Goal: Check status: Check status

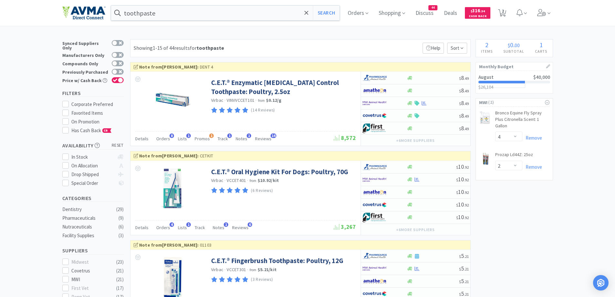
select select "4"
select select "2"
click at [425, 11] on span "Discuss" at bounding box center [424, 13] width 23 height 26
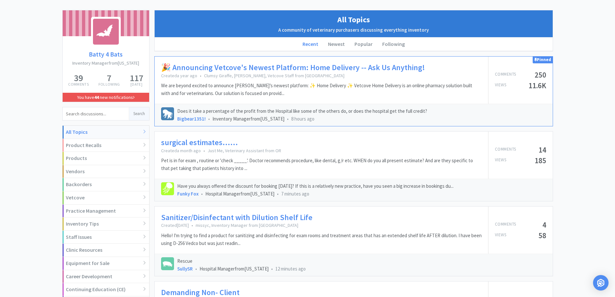
scroll to position [65, 0]
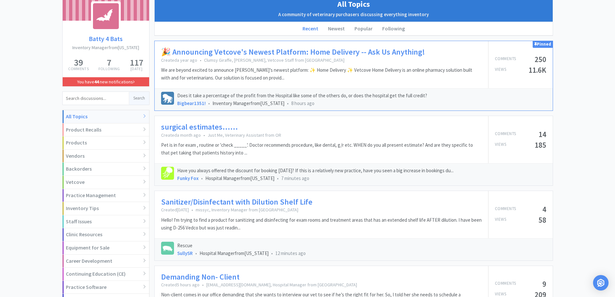
click at [188, 131] on link "surgical estimates......" at bounding box center [199, 126] width 77 height 9
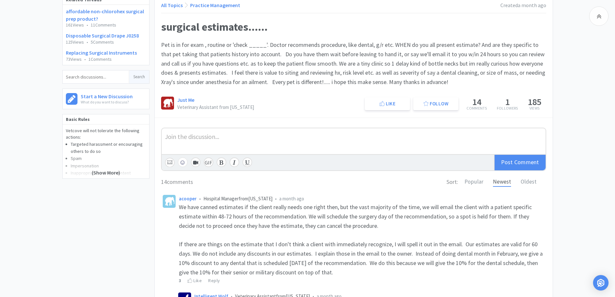
scroll to position [129, 0]
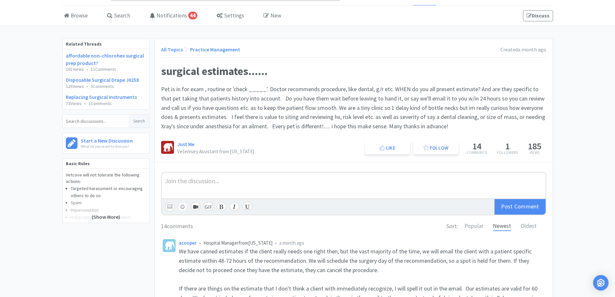
scroll to position [0, 0]
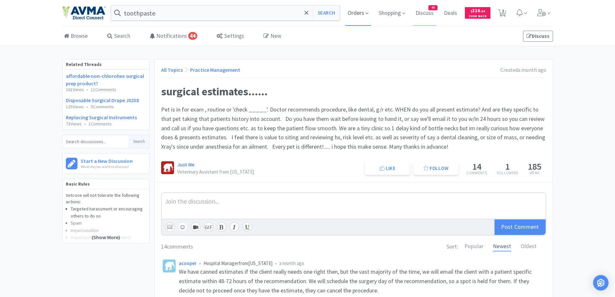
click at [354, 15] on span "Orders" at bounding box center [358, 13] width 26 height 26
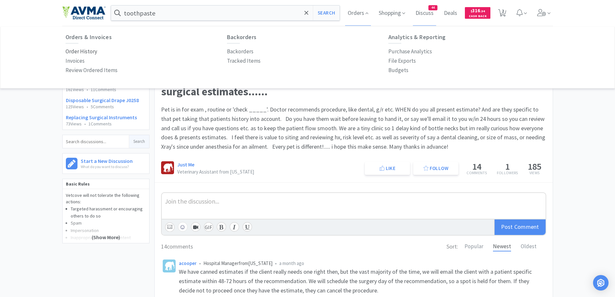
click at [84, 48] on p "Order History" at bounding box center [82, 51] width 32 height 9
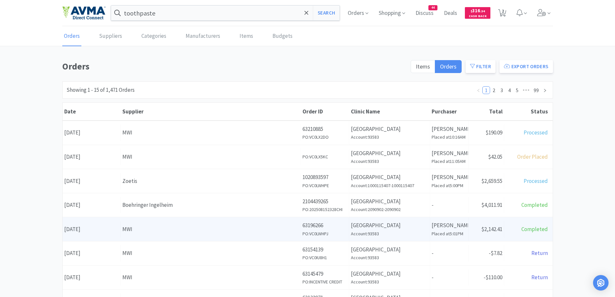
click at [262, 219] on div "Date [DATE] Supplier MWI Order ID 63196266 PO: VC0LWHPJ Clinic Name [GEOGRAPHIC…" at bounding box center [308, 229] width 490 height 24
click at [207, 228] on div "MWI" at bounding box center [210, 229] width 177 height 9
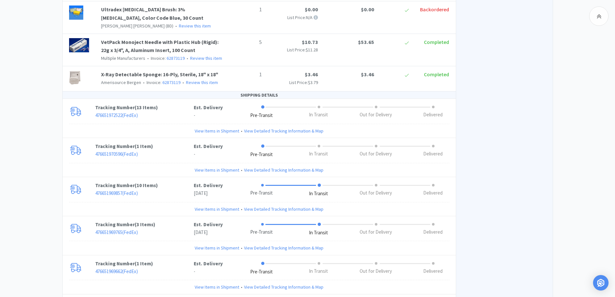
scroll to position [1357, 0]
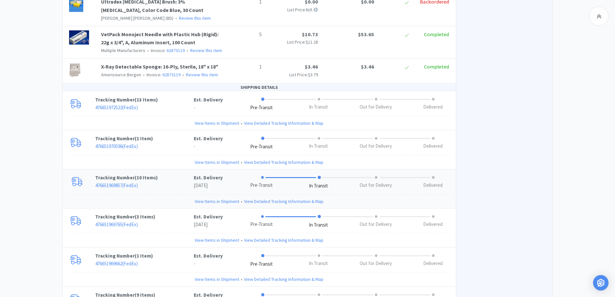
click at [173, 182] on p "476651969857 ( FedEx )" at bounding box center [144, 186] width 99 height 8
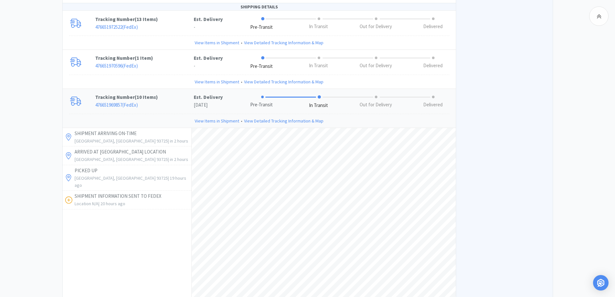
scroll to position [1422, 0]
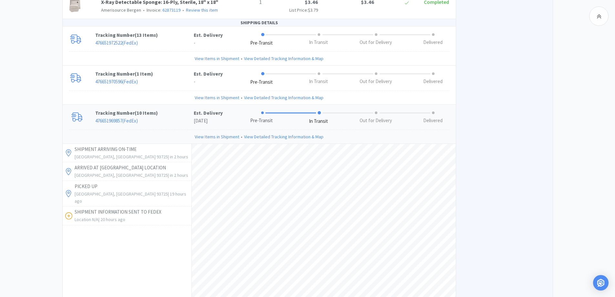
click at [172, 117] on p "476651969857 ( FedEx )" at bounding box center [144, 121] width 99 height 8
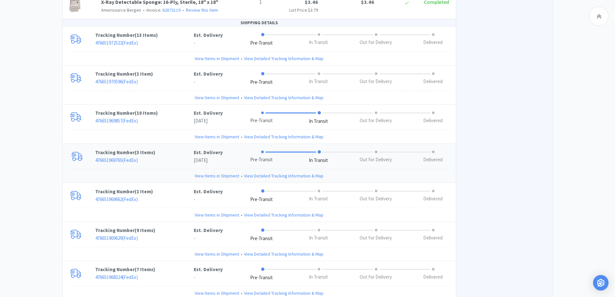
click at [163, 156] on p "476651969765 ( FedEx )" at bounding box center [144, 160] width 99 height 8
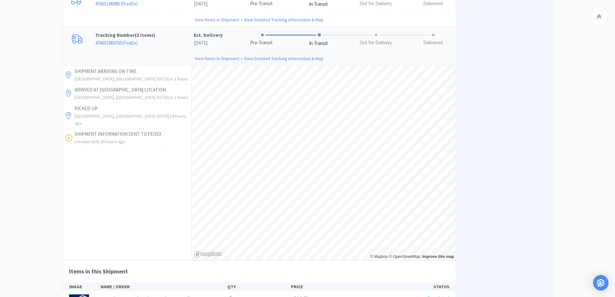
scroll to position [1615, 0]
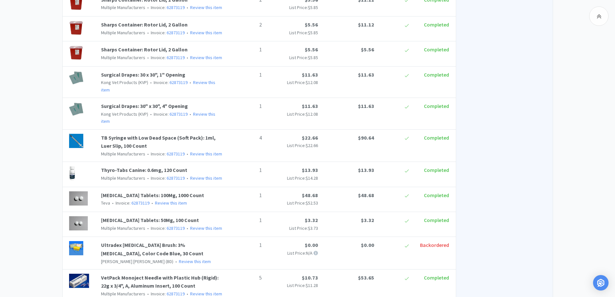
scroll to position [1098, 0]
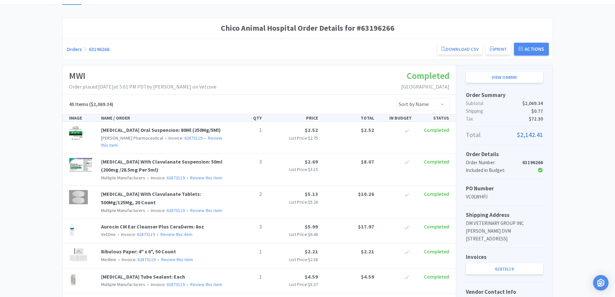
scroll to position [0, 0]
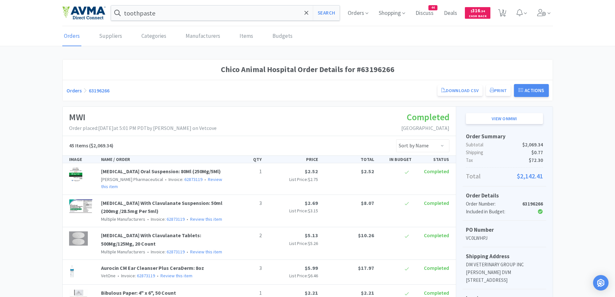
click at [76, 89] on link "Orders" at bounding box center [74, 90] width 15 height 6
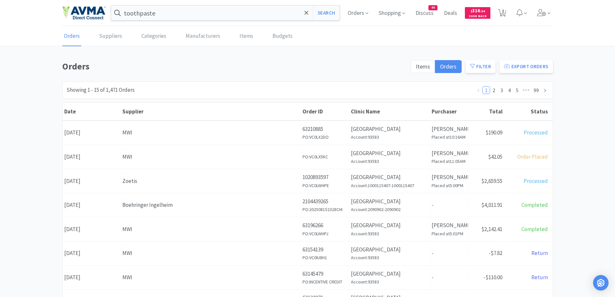
click at [154, 188] on div "Supplier Zoetis" at bounding box center [211, 181] width 180 height 16
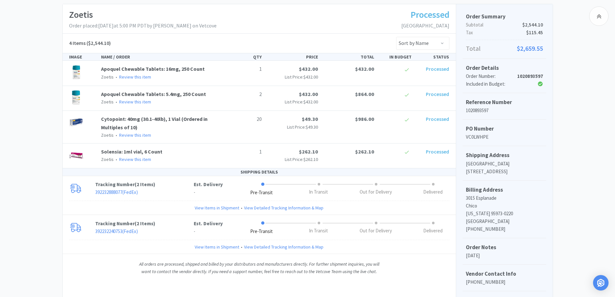
scroll to position [31, 0]
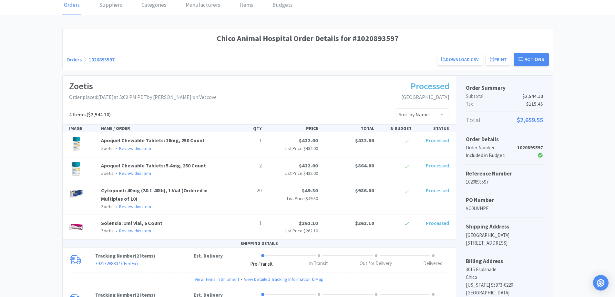
click at [149, 57] on div "Orders 1020893597 Download CSV Print Chico Animal Hospital Order for Zoetis PO …" at bounding box center [308, 59] width 483 height 13
drag, startPoint x: 47, startPoint y: 64, endPoint x: 102, endPoint y: 63, distance: 55.3
click at [47, 65] on div "Chico Animal Hospital Order Details for #1020893597 Orders 1020893597 Download …" at bounding box center [307, 221] width 615 height 386
click at [69, 58] on link "Orders" at bounding box center [74, 59] width 15 height 6
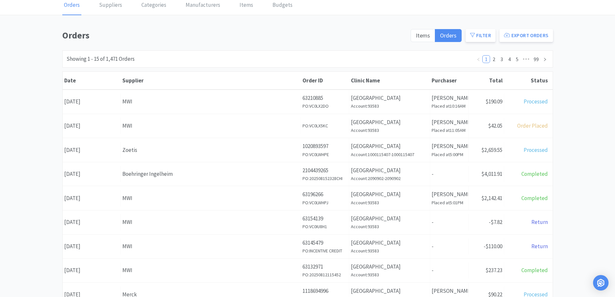
click at [40, 63] on div "Orders Items Orders Filter Export Orders Filters Filter Suppliers All Suppliers…" at bounding box center [307, 251] width 615 height 446
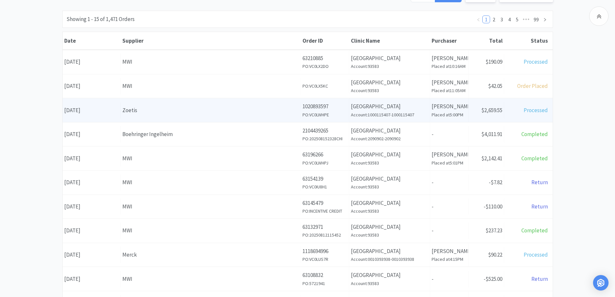
scroll to position [96, 0]
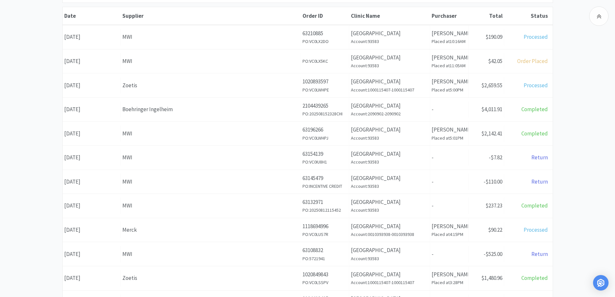
click at [562, 75] on div "Orders Items Orders Filter Export Orders Filters Filter Suppliers All Suppliers…" at bounding box center [307, 186] width 615 height 446
click at [29, 167] on div "Orders Items Orders Filter Export Orders Filters Filter Suppliers All Suppliers…" at bounding box center [307, 186] width 615 height 446
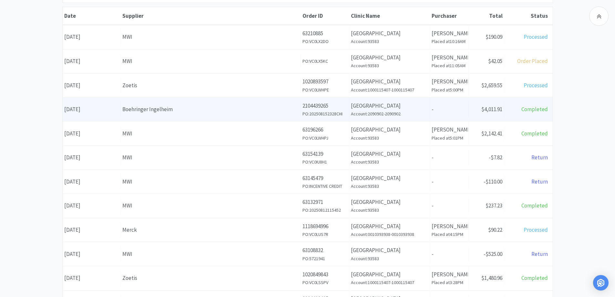
drag, startPoint x: 577, startPoint y: 147, endPoint x: 540, endPoint y: 112, distance: 50.7
click at [577, 147] on div "Orders Items Orders Filter Export Orders Filters Filter Suppliers All Suppliers…" at bounding box center [307, 186] width 615 height 446
click at [155, 114] on div "Boehringer Ingelheim" at bounding box center [210, 109] width 177 height 9
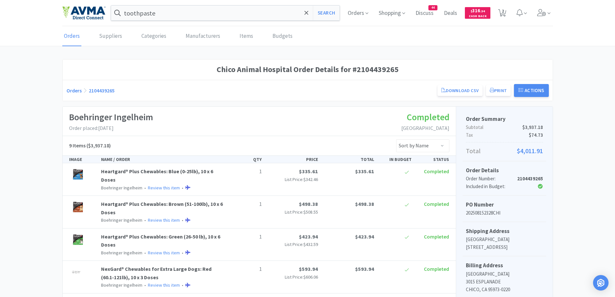
click at [74, 92] on link "Orders" at bounding box center [74, 90] width 15 height 6
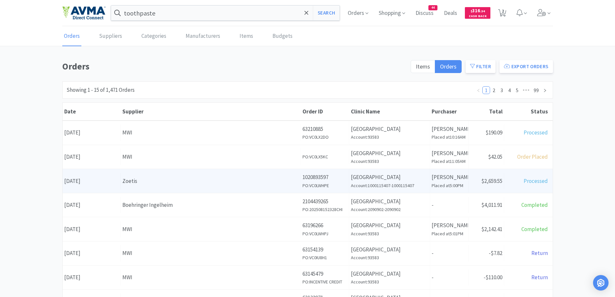
click at [185, 183] on div "Zoetis" at bounding box center [210, 181] width 177 height 9
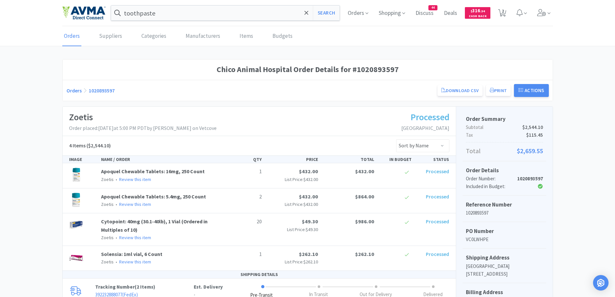
click at [583, 167] on div "Chico Animal Hospital Order Details for #1020893597 Orders 1020893597 Download …" at bounding box center [307, 252] width 615 height 386
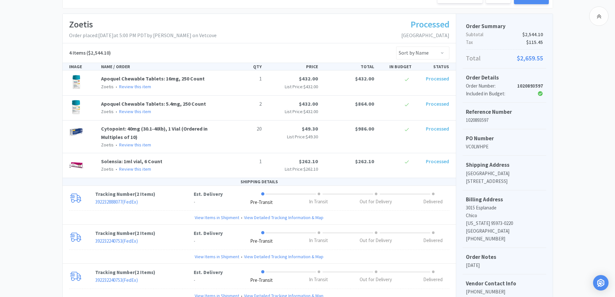
scroll to position [129, 0]
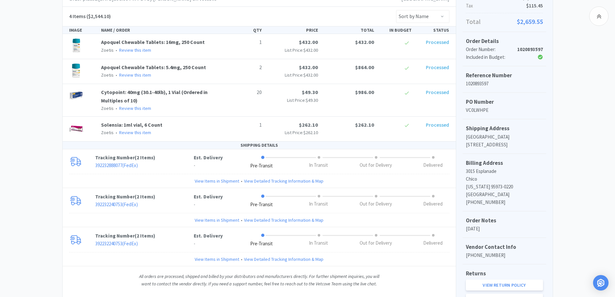
click at [32, 154] on div "Chico Animal Hospital Order Details for #1020893597 Orders 1020893597 Download …" at bounding box center [307, 123] width 615 height 386
click at [12, 118] on div "Chico Animal Hospital Order Details for #1020893597 Orders 1020893597 Download …" at bounding box center [307, 123] width 615 height 386
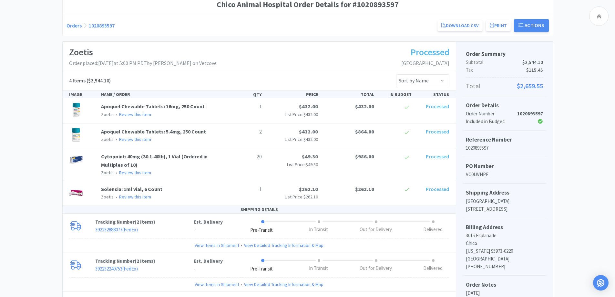
scroll to position [65, 0]
click at [34, 172] on div "Chico Animal Hospital Order Details for #1020893597 Orders 1020893597 Download …" at bounding box center [307, 188] width 615 height 386
click at [68, 26] on link "Orders" at bounding box center [74, 26] width 15 height 6
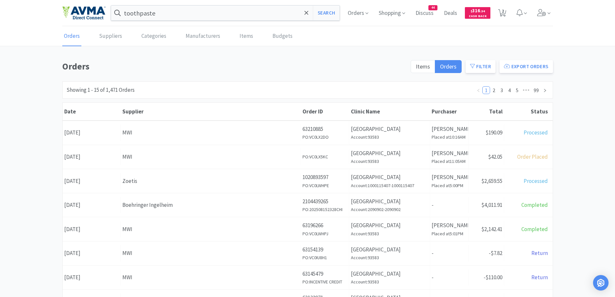
click at [228, 69] on h1 "Orders" at bounding box center [234, 66] width 345 height 15
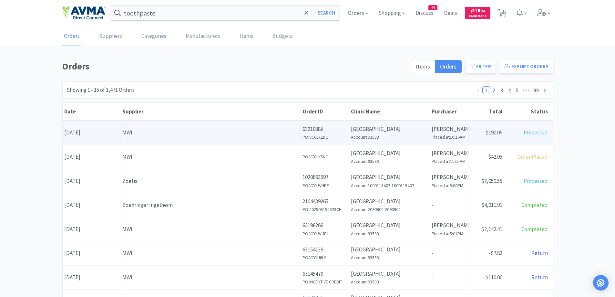
click at [367, 127] on p "[GEOGRAPHIC_DATA]" at bounding box center [389, 129] width 77 height 9
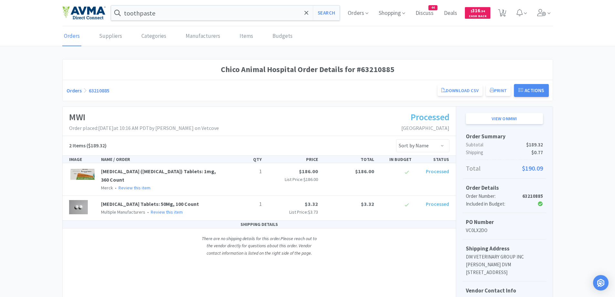
click at [75, 87] on link "Orders" at bounding box center [74, 90] width 15 height 6
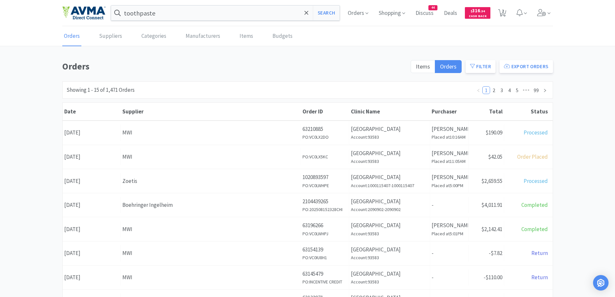
click at [187, 160] on div "MWI" at bounding box center [210, 156] width 177 height 9
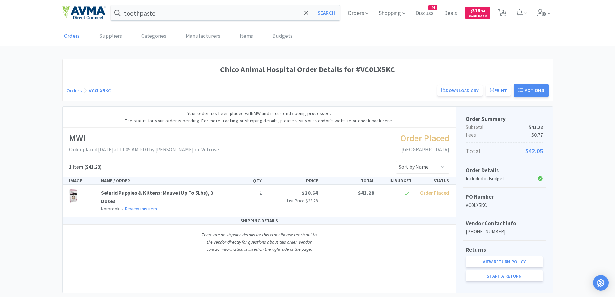
scroll to position [16, 0]
